Goal: Register for event/course

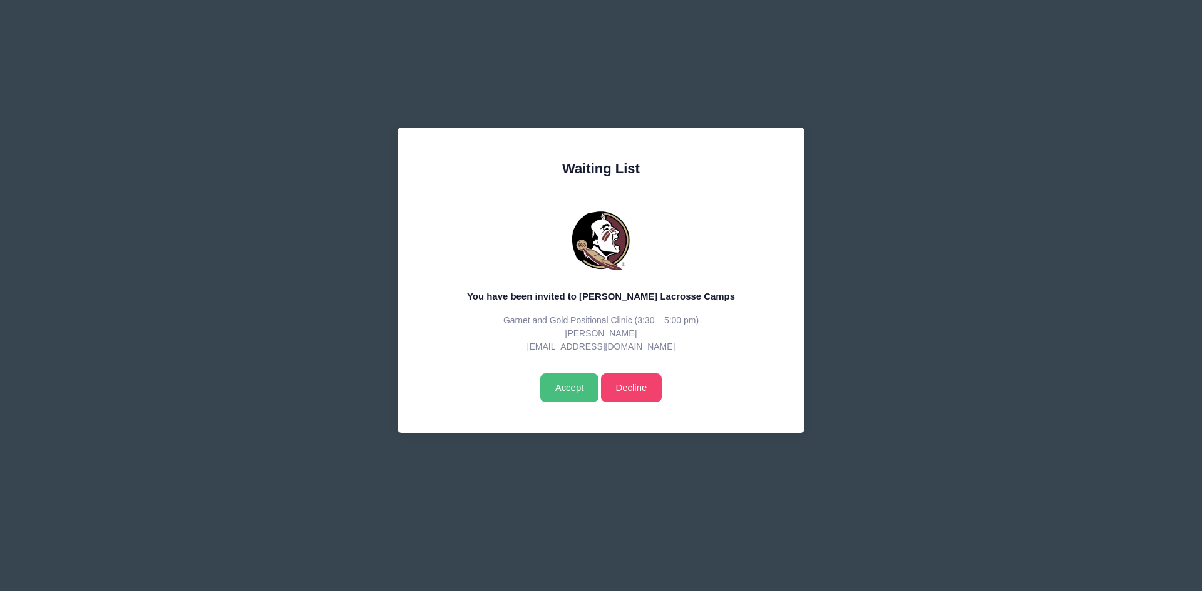
click at [566, 386] on input "Accept" at bounding box center [569, 388] width 58 height 29
click at [575, 379] on input "Accept" at bounding box center [569, 388] width 58 height 29
click at [568, 388] on input "Accept" at bounding box center [569, 388] width 58 height 29
